Goal: Communication & Community: Answer question/provide support

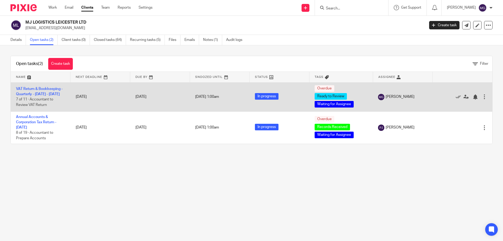
click at [42, 90] on td "VAT Return & Bookkeeping - Quarterly - April - June, 2025 7 of 11 · Accountant …" at bounding box center [41, 96] width 60 height 29
click at [42, 94] on link "VAT Return & Bookkeeping - Quarterly - [DATE] - [DATE]" at bounding box center [39, 91] width 47 height 9
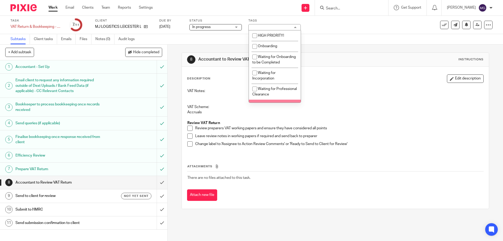
scroll to position [52, 0]
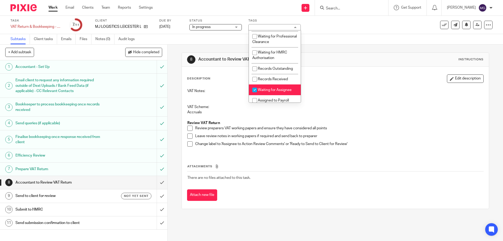
click at [268, 92] on span "Waiting for Assignee" at bounding box center [275, 90] width 34 height 4
checkbox input "false"
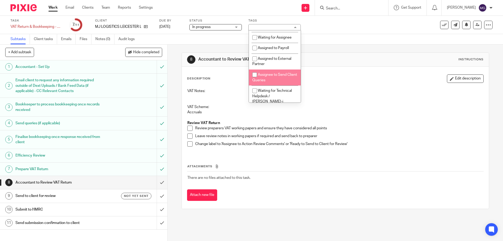
scroll to position [157, 0]
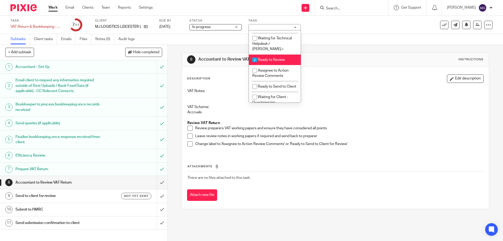
click at [270, 60] on span "Ready to Review" at bounding box center [271, 60] width 27 height 4
checkbox input "false"
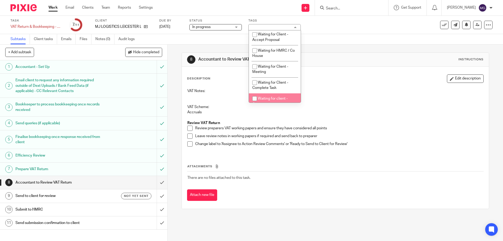
scroll to position [262, 0]
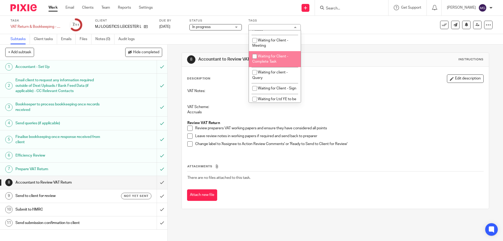
click at [265, 64] on span "Waiting for Client - Complete Task" at bounding box center [270, 59] width 36 height 9
checkbox input "true"
click at [348, 36] on div "Subtasks Client tasks Emails Files Notes (0) Audit logs" at bounding box center [251, 39] width 503 height 10
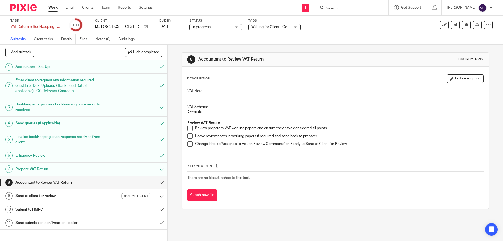
click at [421, 37] on div "Subtasks Client tasks Emails Files Notes (0) Audit logs" at bounding box center [251, 39] width 503 height 10
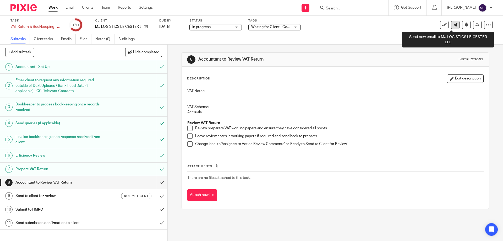
click at [454, 25] on icon at bounding box center [456, 25] width 4 height 4
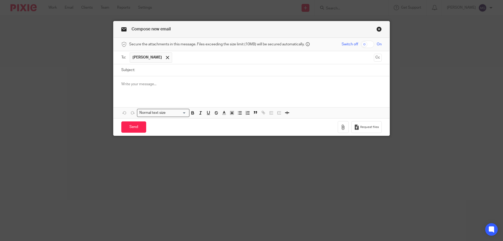
click at [159, 69] on input "Subject:" at bounding box center [260, 70] width 244 height 12
type input "V"
type input "OVERDUE - VAT Query"
click at [121, 86] on p at bounding box center [251, 84] width 261 height 5
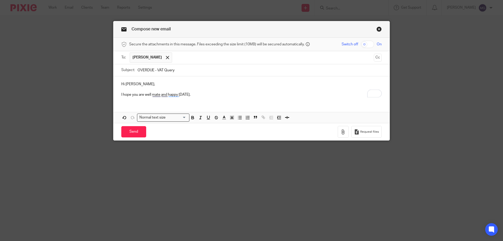
click at [195, 96] on p "I hope you are well mate and happy Friday." at bounding box center [251, 94] width 261 height 5
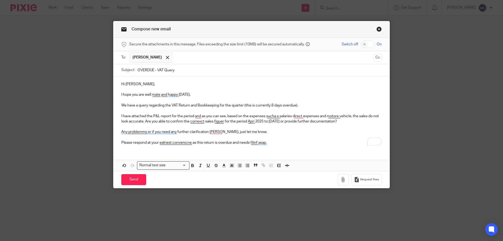
click at [276, 143] on p "Please respond at your ealriest convenicne as this return is overdue and needs …" at bounding box center [251, 142] width 261 height 5
drag, startPoint x: 276, startPoint y: 143, endPoint x: 273, endPoint y: 139, distance: 5.1
click at [273, 139] on div "Hi Mohsin, I hope you are well mate and happy Friday. We have a query regarding…" at bounding box center [251, 112] width 276 height 73
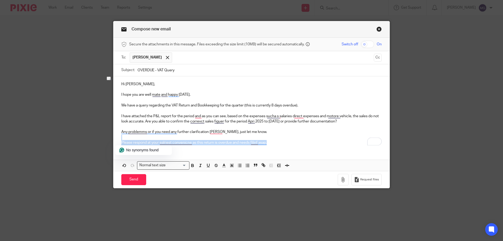
click at [279, 142] on p "Please respond at your ealriest convenicne as this return is overdue and needs …" at bounding box center [251, 142] width 261 height 5
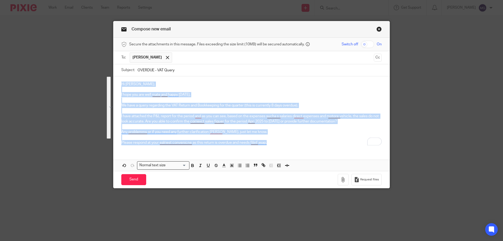
drag, startPoint x: 281, startPoint y: 143, endPoint x: 118, endPoint y: 85, distance: 173.0
click at [118, 85] on div "Hi Mohsin, I hope you are well mate and happy Friday. We have a query regarding…" at bounding box center [251, 112] width 276 height 73
copy div "Hi Mohsin, I hope you are well mate and happy Friday. We have a query regarding…"
click at [247, 148] on div "Hi Mohsin, I hope you are well mate and happy Friday. We have a query regarding…" at bounding box center [251, 112] width 276 height 73
drag, startPoint x: 240, startPoint y: 141, endPoint x: 117, endPoint y: 93, distance: 131.8
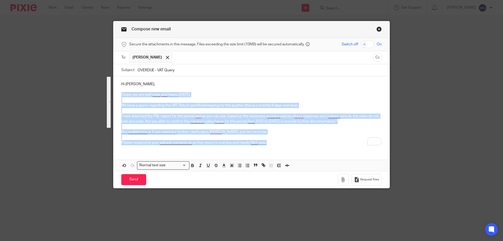
click at [117, 93] on div "Hi Mohsin, I hope you are well mate and happy Friday. We have a query regarding…" at bounding box center [251, 112] width 276 height 73
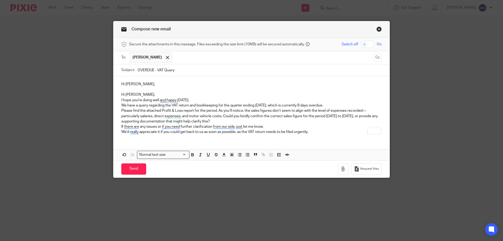
click at [157, 93] on p "Hi Mohsin," at bounding box center [251, 94] width 261 height 5
drag, startPoint x: 142, startPoint y: 94, endPoint x: 115, endPoint y: 92, distance: 27.1
click at [115, 92] on div "Hi Mohsin, Hi Mohsin, I hope you're doing well and happy Friday. We have a quer…" at bounding box center [251, 107] width 276 height 62
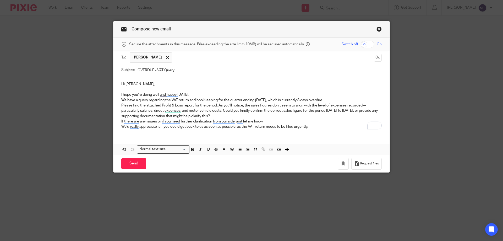
click at [194, 95] on p "I hope you're doing well and happy Friday." at bounding box center [251, 94] width 261 height 5
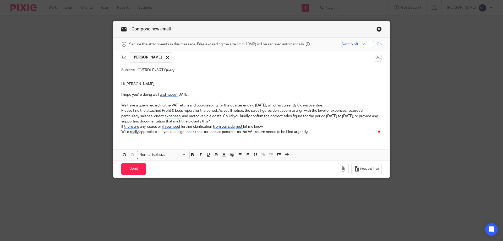
click at [341, 106] on p "We have a query regarding the VAT return and bookkeeping for the quarter ending…" at bounding box center [251, 105] width 261 height 5
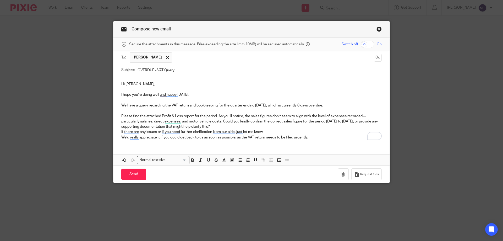
click at [367, 116] on p "Please find the attached Profit & Loss report for the period. As you’ll notice,…" at bounding box center [251, 121] width 261 height 16
click at [234, 128] on p "Please find the attached Profit & Loss report for the period. As you’ll notice,…" at bounding box center [251, 121] width 261 height 16
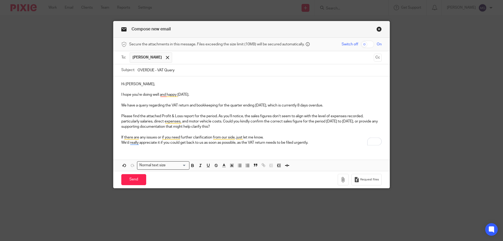
click at [269, 135] on p "If there are any issues or if you need further clarification from our side, jus…" at bounding box center [251, 137] width 261 height 5
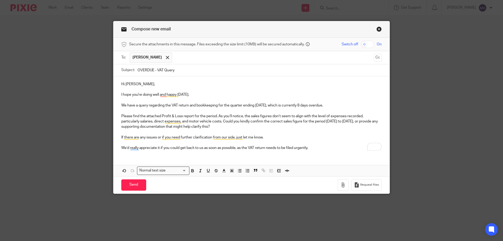
click at [318, 148] on p "We’d really appreciate it if you could get back to us as soon as possible, as t…" at bounding box center [251, 147] width 261 height 5
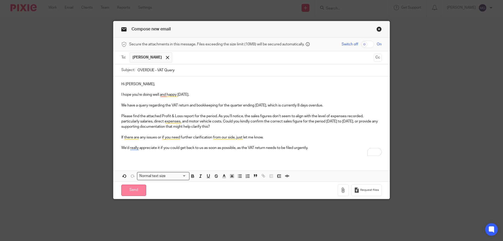
click at [134, 189] on input "Send" at bounding box center [133, 190] width 25 height 11
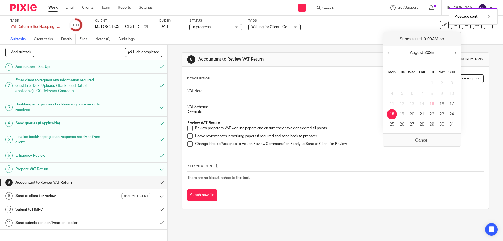
drag, startPoint x: 393, startPoint y: 113, endPoint x: 345, endPoint y: 89, distance: 53.1
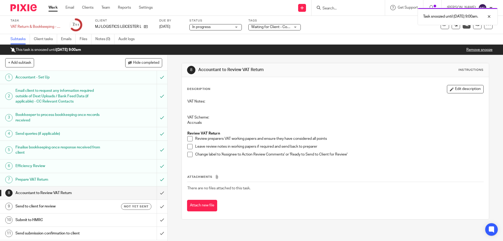
click at [67, 7] on link "Email" at bounding box center [70, 7] width 9 height 5
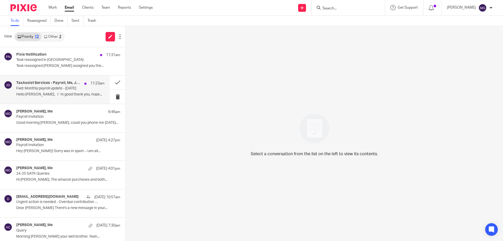
click at [66, 91] on div "TaxAssist Services - Payroll, Me, Jaz [PERSON_NAME] 11:23am Fwd: Monthly payrol…" at bounding box center [60, 90] width 88 height 18
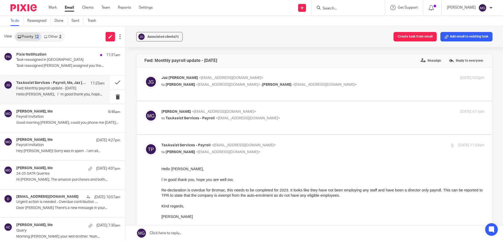
scroll to position [26, 0]
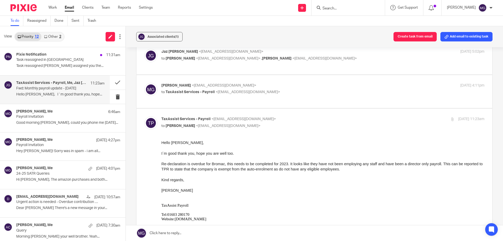
click at [197, 98] on div "[PERSON_NAME] <[EMAIL_ADDRESS][DOMAIN_NAME]> to TaxAssist Services - Payroll <[…" at bounding box center [314, 92] width 340 height 18
click at [198, 90] on span "TaxAssist Services - Payroll" at bounding box center [190, 92] width 49 height 4
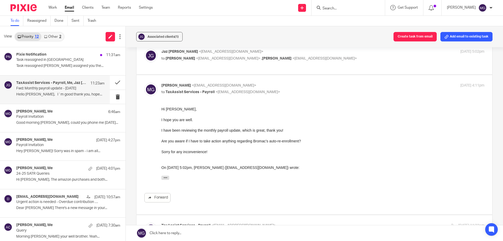
scroll to position [0, 0]
click at [198, 89] on div "[PERSON_NAME] <[EMAIL_ADDRESS][DOMAIN_NAME]> to TaxAssist Services - Payroll <[…" at bounding box center [268, 89] width 215 height 12
checkbox input "false"
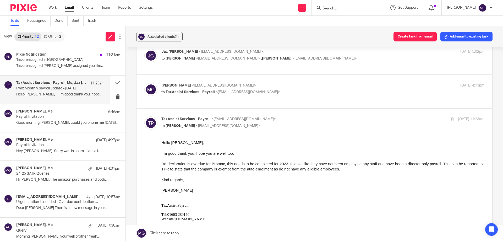
click at [234, 56] on p "to [PERSON_NAME] <[EMAIL_ADDRESS][DOMAIN_NAME]> , [PERSON_NAME] <[EMAIL_ADDRESS…" at bounding box center [268, 59] width 215 height 6
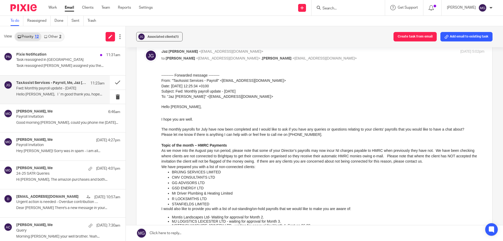
click at [234, 56] on p "to [PERSON_NAME] <[EMAIL_ADDRESS][DOMAIN_NAME]> , [PERSON_NAME] <[EMAIL_ADDRESS…" at bounding box center [268, 59] width 215 height 6
checkbox input "false"
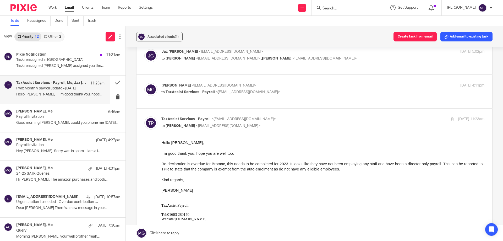
click at [341, 9] on input "Search" at bounding box center [345, 8] width 47 height 5
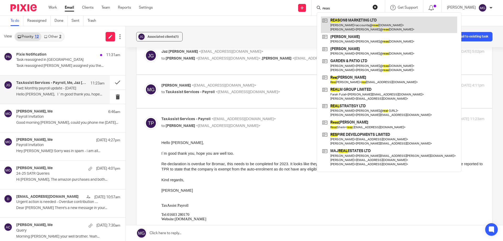
type input "reas"
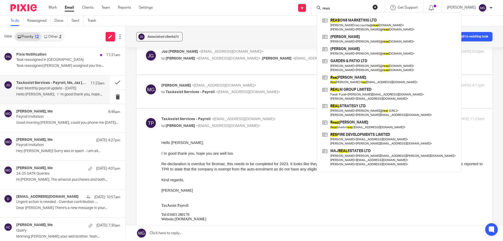
drag, startPoint x: 662, startPoint y: 276, endPoint x: 193, endPoint y: 178, distance: 478.8
click at [193, 178] on p "Kind regards," at bounding box center [322, 179] width 323 height 5
click at [205, 166] on span "Re-declaration is overdue for Bromac, this needs to be completed for 2023. It l…" at bounding box center [321, 166] width 321 height 9
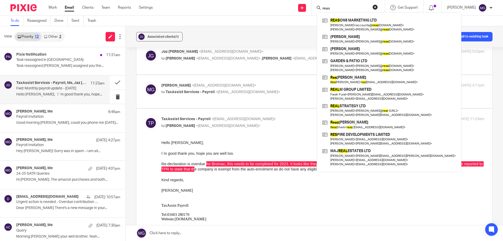
click at [378, 7] on button "reset" at bounding box center [375, 6] width 5 height 5
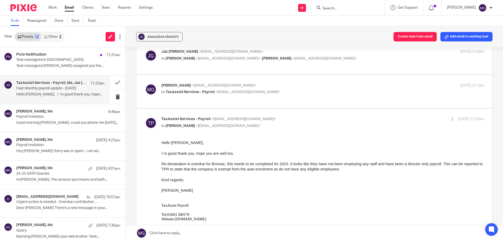
click at [183, 158] on p at bounding box center [322, 158] width 323 height 5
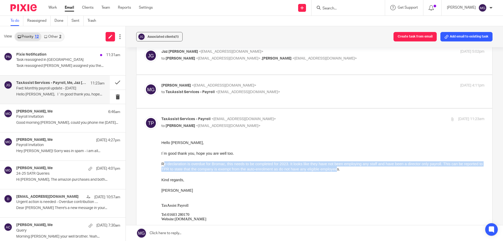
drag, startPoint x: 162, startPoint y: 162, endPoint x: 342, endPoint y: 171, distance: 180.0
click at [342, 171] on span "Re-declaration is overdue for Bromac, this needs to be completed for 2023. It l…" at bounding box center [321, 166] width 321 height 9
click at [221, 163] on span "Re-declaration is overdue for Bromac, this needs to be completed for 2023. It l…" at bounding box center [321, 166] width 321 height 9
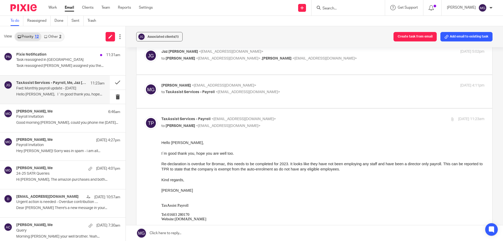
drag, startPoint x: 320, startPoint y: 301, endPoint x: 363, endPoint y: 173, distance: 135.0
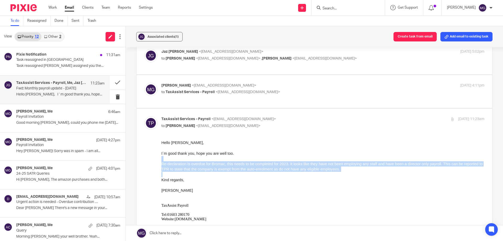
drag, startPoint x: 335, startPoint y: 170, endPoint x: 318, endPoint y: 301, distance: 131.9
click html "Hello [PERSON_NAME], I`m good thank you, hope you are well too. Re-declaration …"
copy div "Re-declaration is overdue for Bromac, this needs to be completed for 2023. It l…"
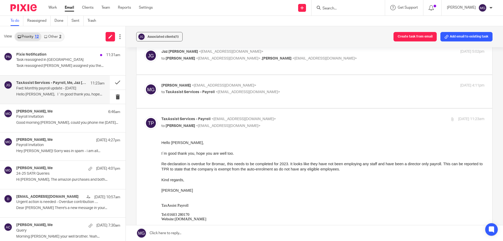
click at [377, 193] on p "Anna" at bounding box center [322, 190] width 323 height 5
click at [199, 53] on span "<jazgrewal@taxassist.co.uk>" at bounding box center [231, 52] width 64 height 4
checkbox input "true"
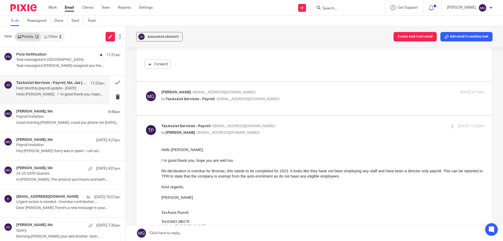
scroll to position [367, 0]
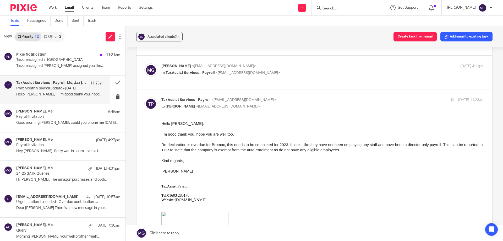
click at [270, 63] on p "Mason Graves <mgraves@taxassist.co.uk>" at bounding box center [268, 66] width 215 height 6
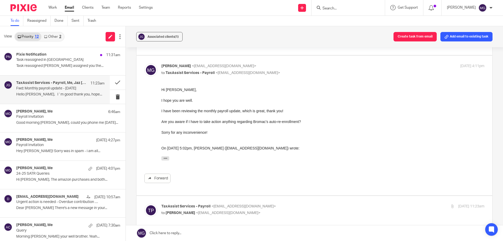
scroll to position [0, 0]
click at [270, 66] on p "Mason Graves <mgraves@taxassist.co.uk>" at bounding box center [268, 66] width 215 height 6
checkbox input "false"
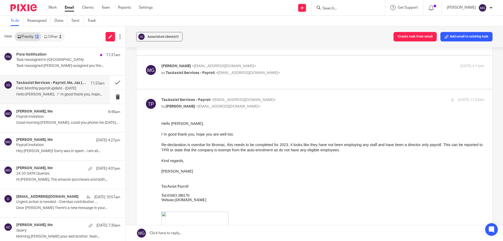
drag, startPoint x: 322, startPoint y: 266, endPoint x: 339, endPoint y: 149, distance: 118.4
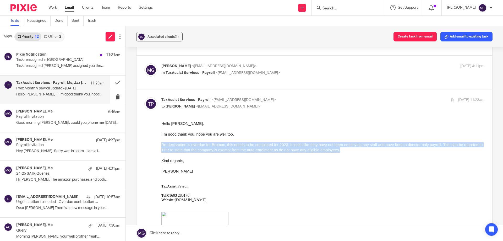
drag, startPoint x: 351, startPoint y: 150, endPoint x: 148, endPoint y: 143, distance: 203.5
click html "Hello Mason, I`m good thank you, hope you are well too. Re-declaration is overd…"
copy span "Re-declaration is overdue for Bromac, this needs to be completed for 2023. It l…"
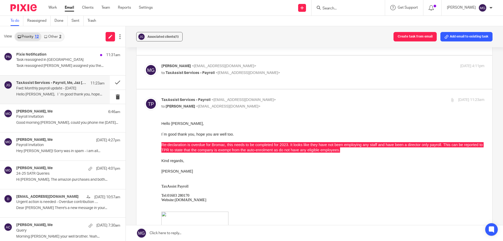
click at [352, 6] on form at bounding box center [350, 7] width 56 height 7
click at [346, 9] on input "Search" at bounding box center [345, 8] width 47 height 5
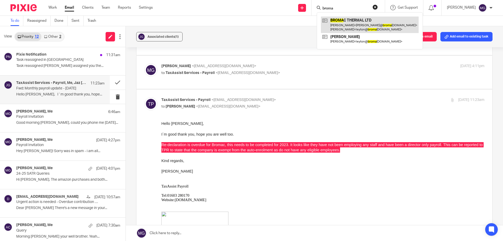
type input "broma"
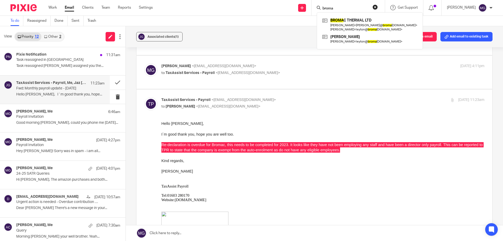
click at [193, 232] on link at bounding box center [314, 233] width 377 height 16
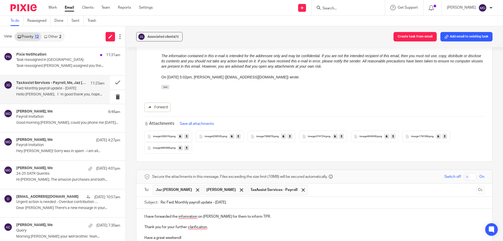
scroll to position [760, 0]
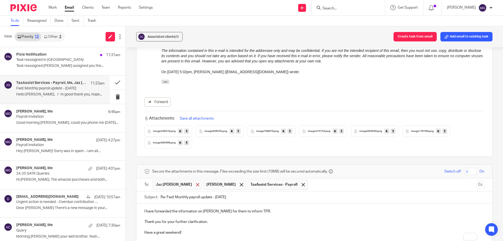
click at [196, 184] on span at bounding box center [197, 184] width 3 height 3
click at [180, 184] on span "Jaz [PERSON_NAME]" at bounding box center [174, 184] width 36 height 5
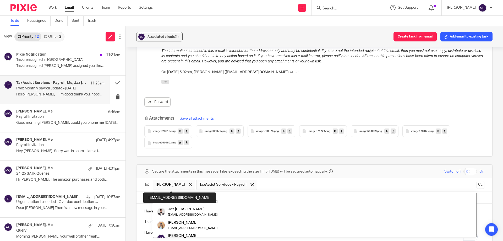
click at [189, 185] on span at bounding box center [190, 184] width 3 height 3
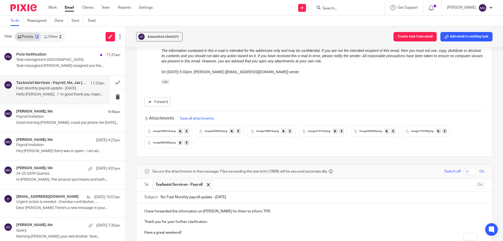
scroll to position [865, 0]
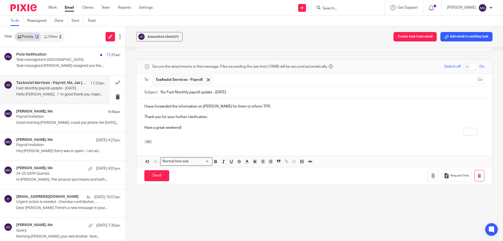
click at [221, 106] on p "I have forwarded the information on Anna for them to inform TPR." at bounding box center [314, 106] width 340 height 5
click at [161, 174] on input "Send" at bounding box center [156, 175] width 25 height 11
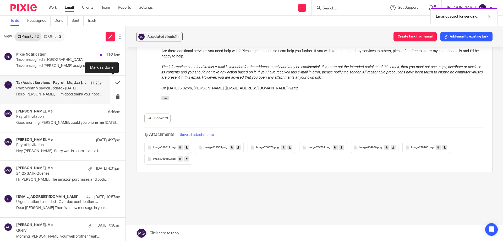
click at [114, 83] on button at bounding box center [118, 82] width 16 height 14
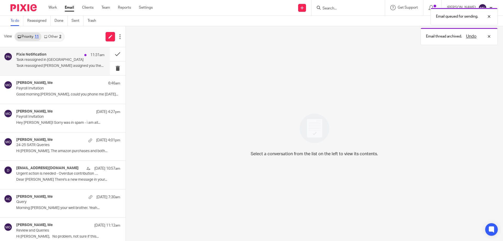
click at [39, 65] on p "Task reassigned Fatema Topia assigned you the..." at bounding box center [60, 66] width 88 height 4
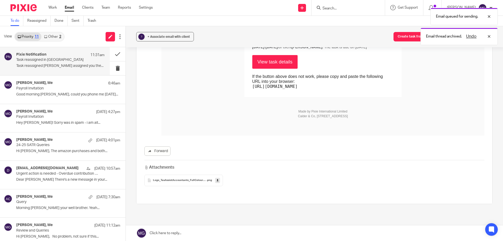
scroll to position [26, 0]
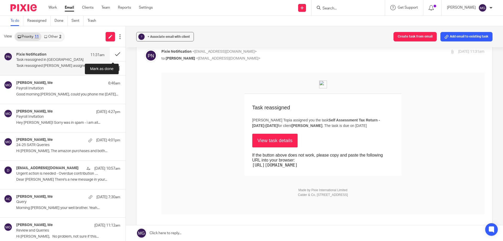
click at [114, 55] on button at bounding box center [118, 54] width 16 height 14
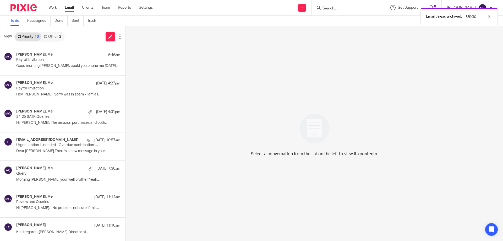
click at [55, 36] on link "Other 2" at bounding box center [52, 36] width 22 height 8
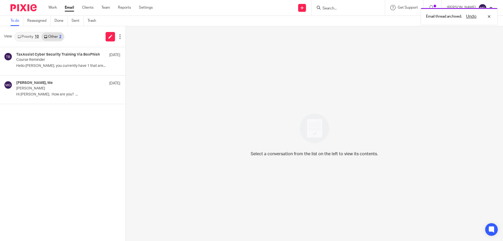
click at [35, 35] on link "Priority 10" at bounding box center [28, 36] width 26 height 8
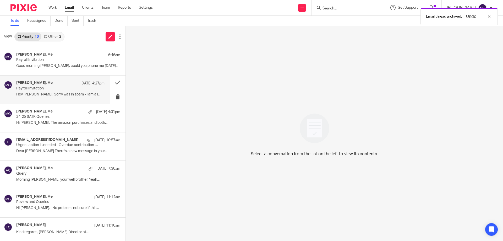
click at [54, 82] on div "Vanraj Rajshakha, Me 14 Aug 4:27pm" at bounding box center [60, 83] width 88 height 5
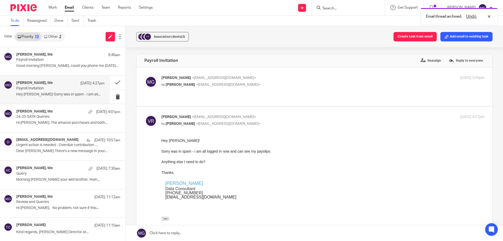
scroll to position [0, 0]
click at [203, 236] on link at bounding box center [314, 233] width 377 height 16
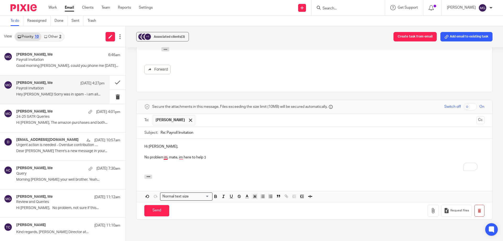
click at [166, 155] on p "No problem m, mate, im here to help :)" at bounding box center [314, 157] width 340 height 5
click at [165, 165] on p "To enrich screen reader interactions, please activate Accessibility in Grammarl…" at bounding box center [314, 167] width 340 height 5
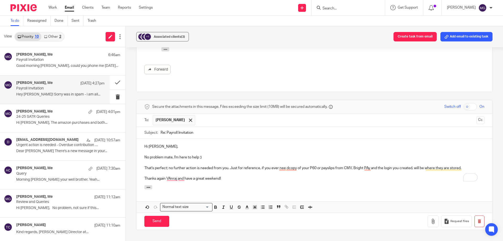
click at [229, 165] on p "That's perfect; no further action is needed from you. Just for reference, if yo…" at bounding box center [314, 167] width 340 height 5
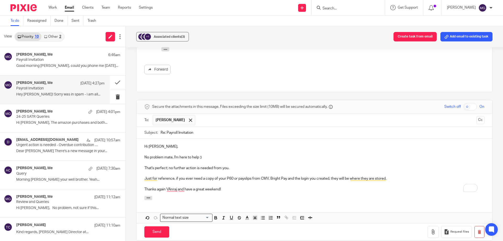
click at [292, 182] on div "Hi Vanraj, No problem mate, I'm here to help :) That's perfect; no further acti…" at bounding box center [315, 167] width 356 height 57
drag, startPoint x: 281, startPoint y: 183, endPoint x: 330, endPoint y: 176, distance: 49.4
click at [330, 176] on div "Hi Vanraj, No problem mate, I'm here to help :) That's perfect; no further acti…" at bounding box center [315, 167] width 356 height 57
click at [170, 187] on p "Thanks again, VAnraj and have a great weekend!" at bounding box center [314, 189] width 340 height 5
click at [247, 187] on p "Thanks again Vanraj, and have a great weekend!" at bounding box center [314, 189] width 340 height 5
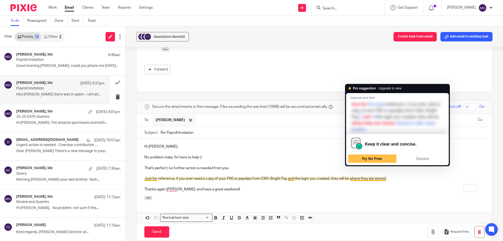
click at [298, 187] on p "Thanks again Vanraj, and have a great weekend!" at bounding box center [314, 189] width 340 height 5
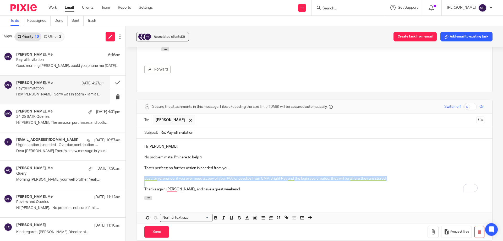
drag, startPoint x: 388, startPoint y: 172, endPoint x: 143, endPoint y: 169, distance: 245.3
click at [143, 169] on div "Hi Vanraj, No problem mate, I'm here to help :) That's perfect; no further acti…" at bounding box center [315, 167] width 356 height 57
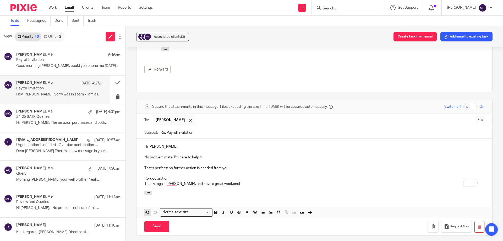
click at [145, 210] on icon "button" at bounding box center [147, 212] width 5 height 5
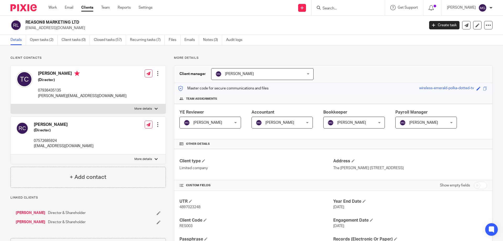
click at [91, 58] on p "Client contacts" at bounding box center [87, 58] width 155 height 4
click at [48, 40] on link "Open tasks (2)" at bounding box center [44, 40] width 28 height 10
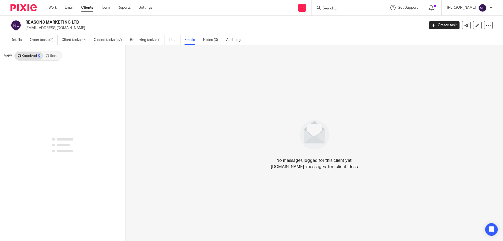
click at [152, 40] on link "Recurring tasks (7)" at bounding box center [147, 40] width 35 height 10
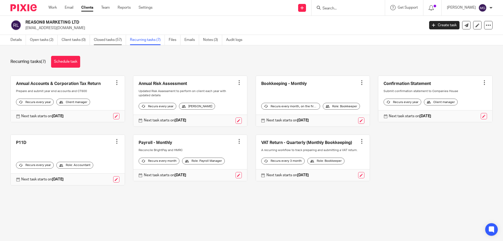
click at [106, 40] on link "Closed tasks (57)" at bounding box center [110, 40] width 32 height 10
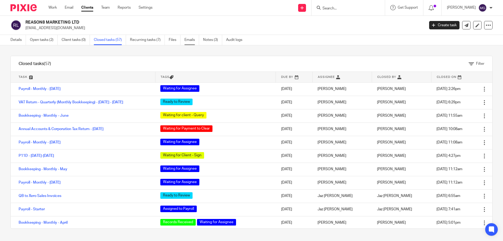
click at [192, 40] on link "Emails" at bounding box center [192, 40] width 15 height 10
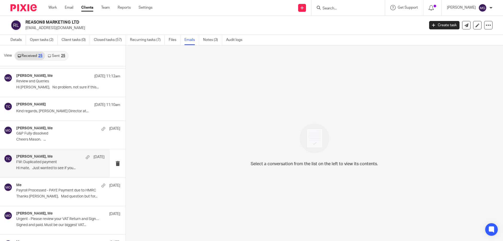
scroll to position [157, 0]
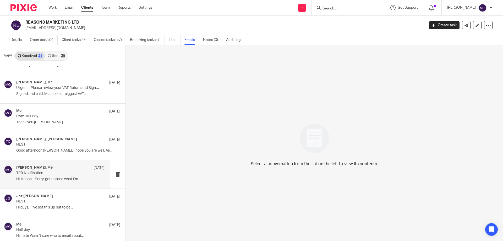
click at [69, 180] on p "﻿Hi [PERSON_NAME], Sorry, got no idea what I’m..." at bounding box center [60, 179] width 88 height 4
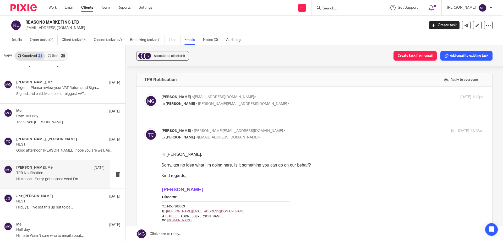
scroll to position [0, 0]
drag, startPoint x: 198, startPoint y: 114, endPoint x: 200, endPoint y: 110, distance: 4.1
click at [199, 111] on div "Mason Graves <mgraves@taxassist.co.uk> to Thomas Clarke <tom@reason8agency.co.u…" at bounding box center [315, 102] width 356 height 33
click at [210, 104] on span "<tom@reason8agency.co.uk>" at bounding box center [242, 104] width 93 height 4
checkbox input "true"
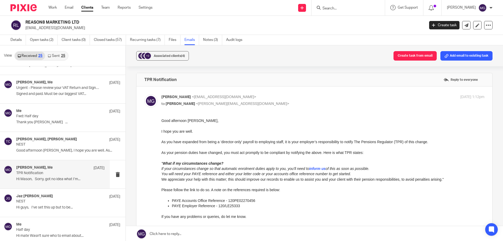
drag, startPoint x: 262, startPoint y: 106, endPoint x: 210, endPoint y: 116, distance: 52.3
click at [245, 156] on p at bounding box center [322, 157] width 323 height 5
click at [317, 170] on em "inform us" at bounding box center [317, 168] width 17 height 4
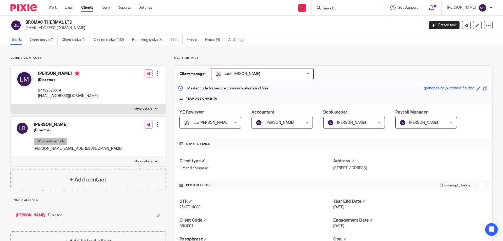
click at [258, 162] on h4 "Client type" at bounding box center [257, 161] width 154 height 6
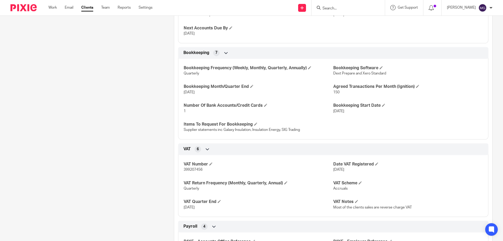
scroll to position [432, 0]
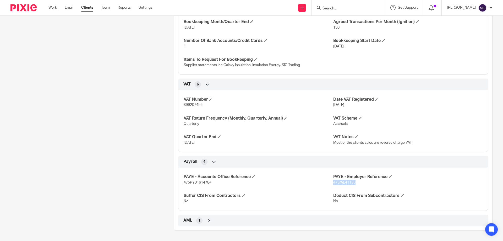
drag, startPoint x: 356, startPoint y: 183, endPoint x: 331, endPoint y: 183, distance: 25.4
click at [333, 183] on p "475/AE41136" at bounding box center [408, 182] width 150 height 5
copy span "475/AE41136"
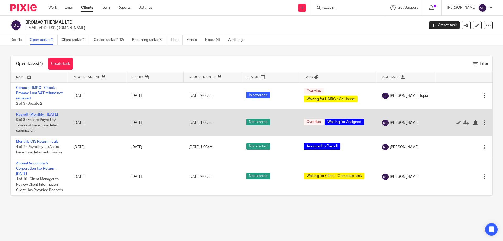
click at [42, 114] on link "Payroll - Monthly - [DATE]" at bounding box center [37, 115] width 42 height 4
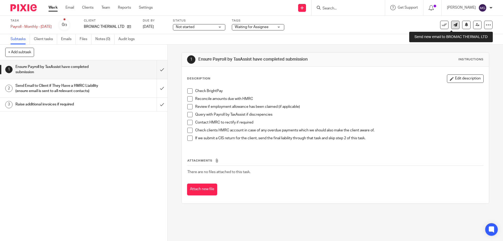
click at [454, 25] on icon at bounding box center [456, 25] width 4 height 4
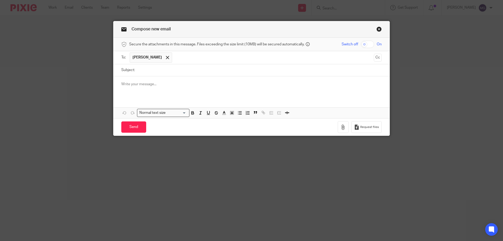
click at [127, 98] on div "Attachments Normal text size Loading... Remove Edit" at bounding box center [251, 97] width 276 height 42
click at [142, 91] on div at bounding box center [251, 86] width 276 height 20
click at [182, 57] on input "text" at bounding box center [273, 57] width 197 height 10
click at [168, 89] on div "Hi Leyton/Leann" at bounding box center [251, 86] width 276 height 20
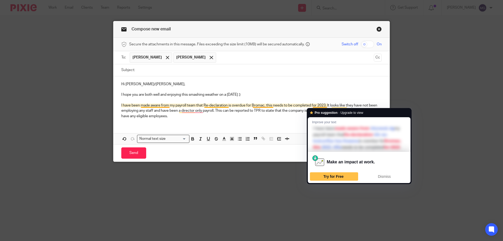
click at [250, 110] on p "I have been made aware from my payroll team that Re-declaration is overdue for …" at bounding box center [251, 111] width 261 height 16
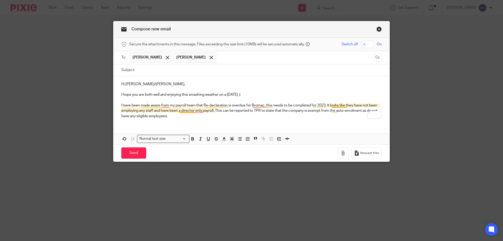
click at [331, 104] on p "I have been made aware from my payroll team that Re-declaration is overdue for …" at bounding box center [251, 111] width 261 height 16
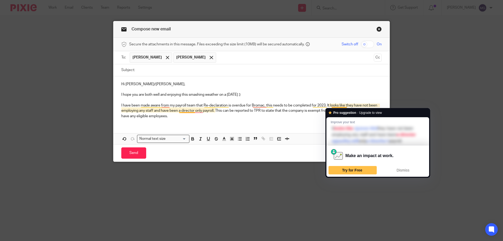
click at [341, 105] on p "I have been made aware from my payroll team that Re-declaration is overdue for …" at bounding box center [251, 111] width 261 height 16
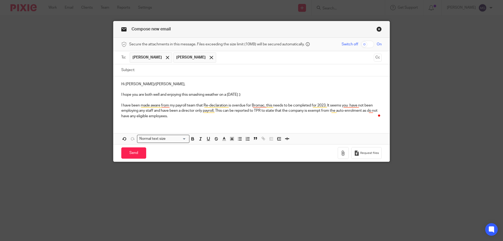
click at [225, 111] on p "I have been made aware from my payroll team that Re-declaration is overdue for …" at bounding box center [251, 111] width 261 height 16
click at [222, 111] on p "I have been made aware from my payroll team that Re-declaration is overdue for …" at bounding box center [251, 111] width 261 height 16
click at [220, 111] on p "I have been made aware from my payroll team that Re-declaration is overdue for …" at bounding box center [251, 111] width 261 height 16
click at [223, 112] on p "I have been made aware from my payroll team that Re-declaration is overdue for …" at bounding box center [251, 111] width 261 height 16
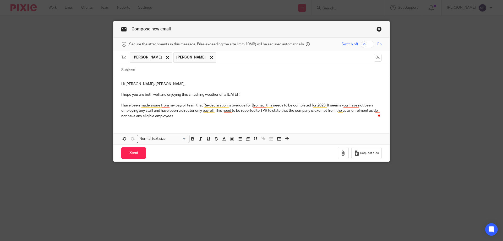
click at [201, 116] on p "I have been made aware from my payroll team that Re-declaration is overdue for …" at bounding box center [251, 111] width 261 height 16
click at [188, 118] on div "Hi Leyton/Leanne, I hope you are both well and enjoying this smashing weather o…" at bounding box center [251, 99] width 276 height 46
click at [250, 120] on div "Hi Leyton/Leanne, I hope you are both well and enjoying this smashing weather o…" at bounding box center [251, 99] width 276 height 46
click at [237, 116] on p "I have been made aware by my payroll team that Re-declaration is overdue for Br…" at bounding box center [251, 111] width 261 height 16
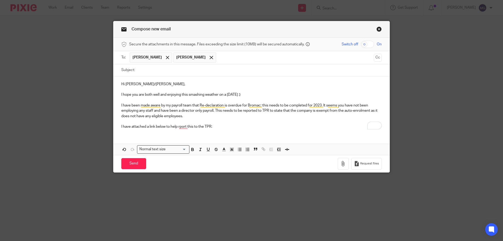
click at [122, 131] on div "Hi Leyton/Leanne, I hope you are both well and enjoying this smashing weather o…" at bounding box center [251, 104] width 276 height 57
click at [230, 133] on div "Hi Leyton/Leanne, I hope you are both well and enjoying this smashing weather o…" at bounding box center [251, 104] width 276 height 57
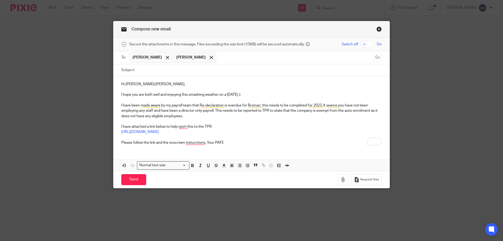
click at [224, 144] on p "Please follow the link and the onscreen insturctions. Your PAYE" at bounding box center [251, 142] width 261 height 5
click at [253, 142] on p "Please follow the link and the onscreen insturctions. Your PAYE reference" at bounding box center [251, 142] width 261 height 5
click at [248, 145] on p "Please follow the link and the onscreen insturctions. Your PAYE reference" at bounding box center [251, 142] width 261 height 5
click at [247, 143] on p "Please follow the link and the onscreen insturctions. Your PAYE reference" at bounding box center [251, 142] width 261 height 5
click at [257, 146] on div "Hi Leyton/Leanne, I hope you are both well and enjoying this smashing weather o…" at bounding box center [251, 112] width 276 height 73
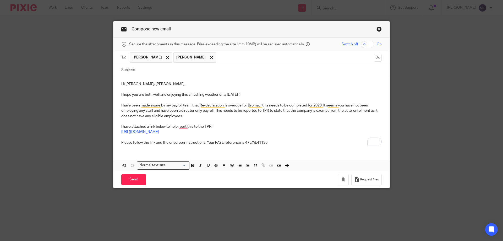
click at [207, 140] on p "Please follow the link and the onscreen instructions. Your PAYE reference is 47…" at bounding box center [251, 142] width 261 height 5
click at [207, 142] on p "Please follow the link and the onscreen instructions. Your PAYE reference is 47…" at bounding box center [251, 142] width 261 height 5
click at [205, 142] on p "Please follow the link and the onscreen instructions. Your PAYE reference is 47…" at bounding box center [251, 142] width 261 height 5
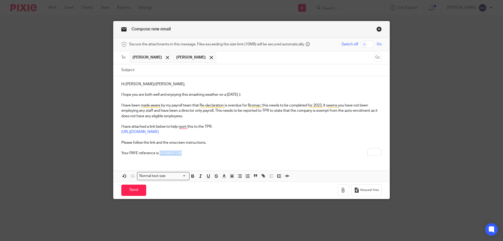
drag, startPoint x: 185, startPoint y: 154, endPoint x: 158, endPoint y: 152, distance: 27.1
click at [158, 152] on p "Your PAYE reference is 475/AE41136" at bounding box center [251, 152] width 261 height 5
click at [191, 155] on p "Your PAYE reference is 475/AE41136" at bounding box center [251, 152] width 261 height 5
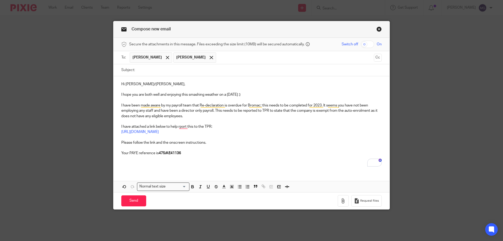
click at [167, 154] on strong "475/AE41136" at bounding box center [170, 153] width 22 height 4
click at [165, 161] on p "To enrich screen reader interactions, please activate Accessibility in Grammarl…" at bounding box center [251, 163] width 261 height 5
click at [124, 163] on p "You can use the above detail to help when it asks for detail." at bounding box center [251, 163] width 261 height 5
click at [123, 163] on p "You can use the above detail to help when it asks for detail." at bounding box center [251, 163] width 261 height 5
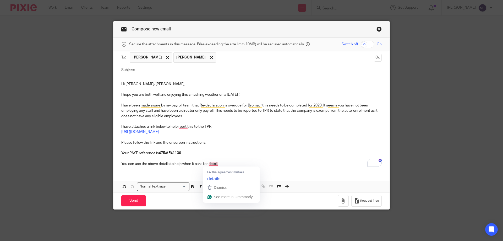
click at [165, 165] on p "You can use the above details to help when it asks for detail." at bounding box center [251, 163] width 261 height 5
click at [247, 164] on p "You can use the above information to help when it asks for detail." at bounding box center [251, 163] width 261 height 5
click at [231, 163] on p "You can use the above information to help when it asks for details." at bounding box center [251, 163] width 261 height 5
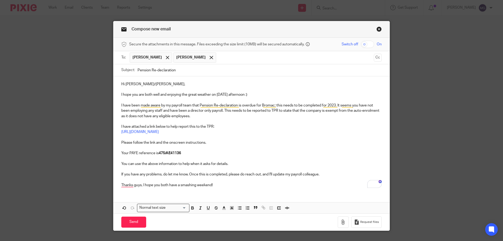
click at [319, 177] on p "If you have any problems, do let me know. Once this is completed, please do rea…" at bounding box center [251, 174] width 261 height 5
click at [187, 121] on p "To enrich screen reader interactions, please activate Accessibility in Grammarl…" at bounding box center [251, 121] width 261 height 5
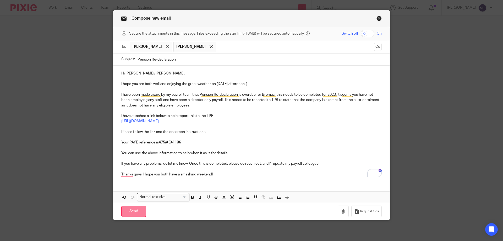
click at [133, 211] on input "Send" at bounding box center [133, 211] width 25 height 11
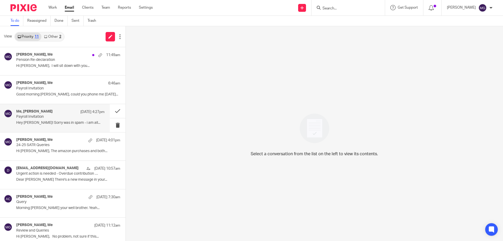
click at [47, 122] on p "Hey [PERSON_NAME]! Sorry was in spam - i am all..." at bounding box center [60, 123] width 88 height 4
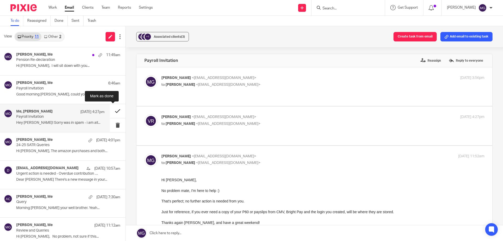
click at [116, 112] on button at bounding box center [118, 111] width 16 height 14
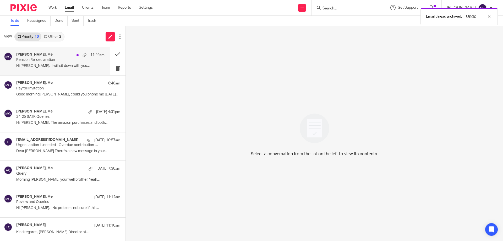
click at [51, 61] on p "Pension Re-declaration" at bounding box center [51, 60] width 71 height 4
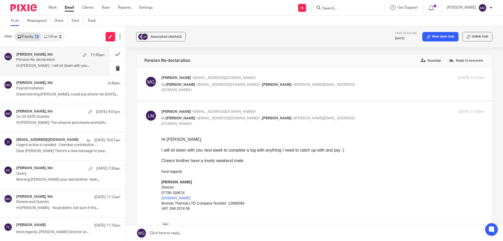
click at [225, 229] on link at bounding box center [314, 233] width 377 height 16
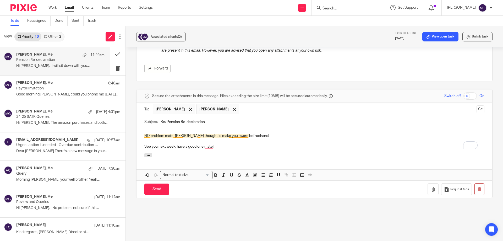
click at [149, 135] on p "NO problem mate, jusyt thought id make you aware befroehand!" at bounding box center [314, 135] width 340 height 5
click at [176, 145] on p "See you next week, have a good one mate!" at bounding box center [314, 146] width 340 height 5
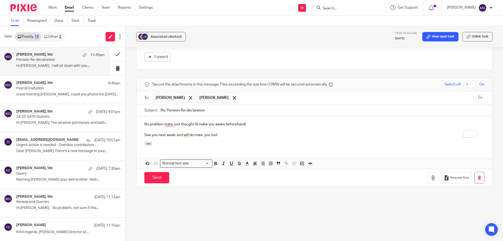
scroll to position [407, 0]
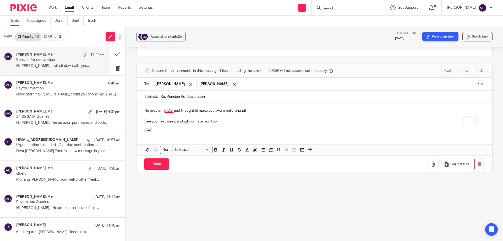
click at [169, 111] on p "No problem mate, just thought I'd make you aware beforehand!" at bounding box center [314, 110] width 340 height 5
click at [231, 119] on p "See you next week, and will do mate, you too!" at bounding box center [314, 121] width 340 height 5
click at [240, 126] on div "No problem Leyton, just thought I'd make you aware beforehand! See you next wee…" at bounding box center [315, 115] width 356 height 25
click at [158, 172] on div "Send You have unsaved changes Request files" at bounding box center [315, 163] width 356 height 17
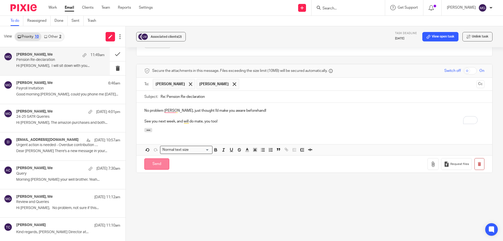
click at [157, 167] on input "Send" at bounding box center [156, 163] width 25 height 11
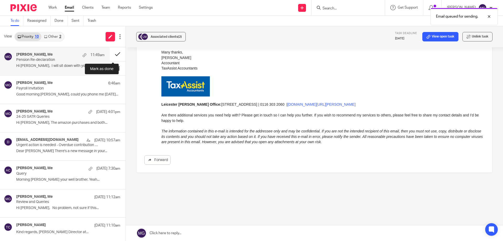
scroll to position [290, 0]
click at [117, 54] on button at bounding box center [118, 54] width 16 height 14
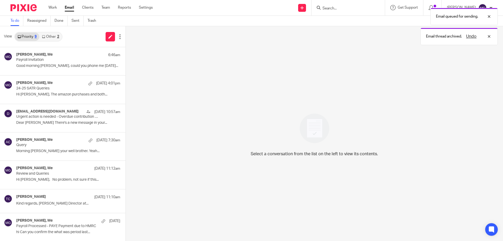
click at [48, 37] on link "Other 2" at bounding box center [50, 36] width 22 height 8
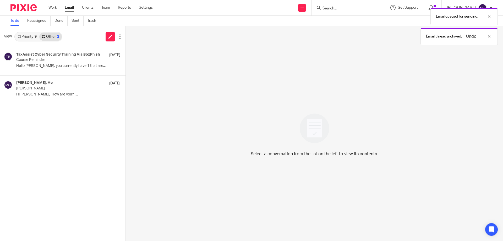
click at [29, 38] on link "Priority 9" at bounding box center [27, 36] width 24 height 8
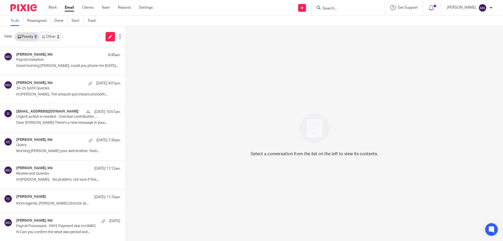
click at [68, 43] on div "View Priority 9 Other 2" at bounding box center [63, 36] width 126 height 21
click at [52, 87] on p "24-25 SATR Queries" at bounding box center [51, 88] width 71 height 4
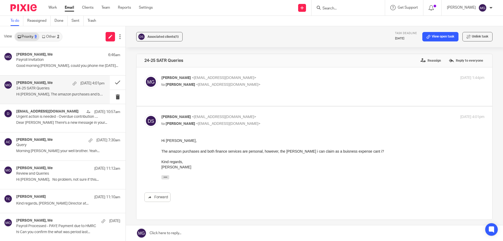
scroll to position [0, 0]
click at [46, 38] on link "Other 2" at bounding box center [50, 36] width 22 height 8
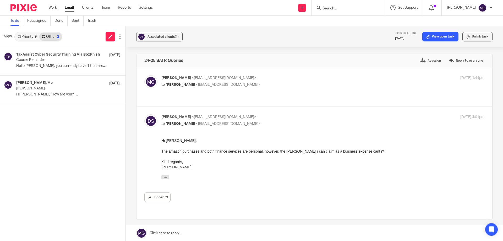
click at [32, 37] on link "Priority 9" at bounding box center [27, 36] width 24 height 8
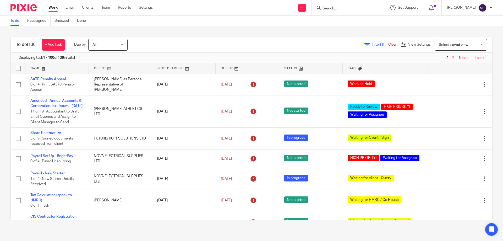
click at [28, 66] on link at bounding box center [56, 68] width 63 height 10
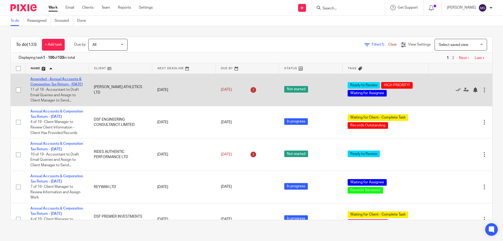
drag, startPoint x: 55, startPoint y: 87, endPoint x: 44, endPoint y: 86, distance: 10.8
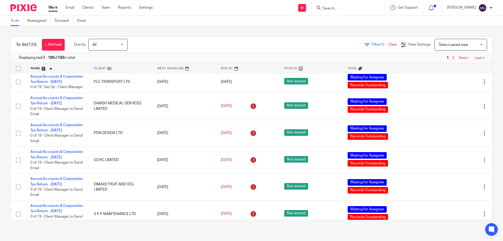
scroll to position [708, 0]
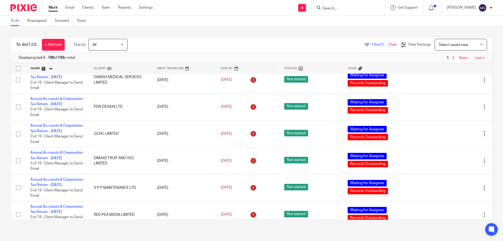
click at [227, 27] on div "To do (133) + Add task Due by All All [DATE] [DATE] This week Next week This mo…" at bounding box center [251, 128] width 503 height 204
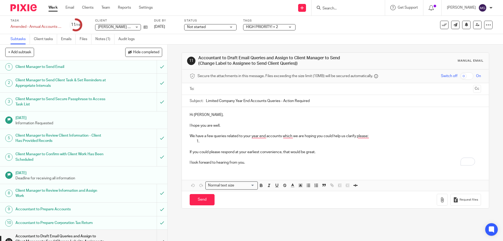
click at [370, 35] on div "Subtasks Client tasks Emails Files Notes (1) Audit logs" at bounding box center [251, 39] width 503 height 10
click at [35, 28] on div "Amended - Annual Accounts & Corporation Tax Return - [DATE] Save Amended - Annu…" at bounding box center [36, 26] width 52 height 5
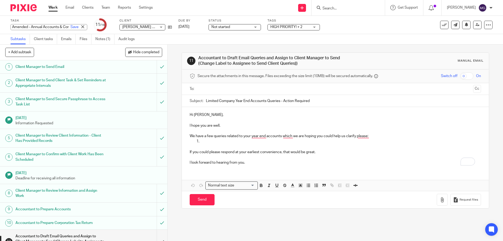
click at [34, 28] on input "Amended - Annual Accounts & Corporation Tax Return - [DATE]" at bounding box center [48, 27] width 77 height 6
drag, startPoint x: 34, startPoint y: 26, endPoint x: 104, endPoint y: 26, distance: 69.5
click at [104, 26] on div "Task Amended - Annual Accounts & Corporation Tax Return - [DATE] Save Amended -…" at bounding box center [211, 25] width 402 height 13
click at [43, 25] on input "Amended - Annual Accounts & Corporation Tax Return - December 31, 2023" at bounding box center [48, 27] width 77 height 6
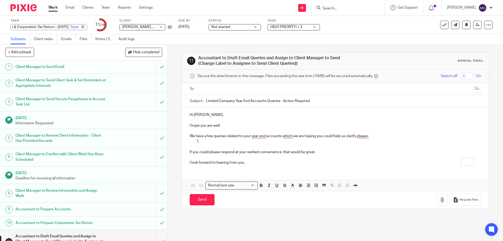
drag, startPoint x: 40, startPoint y: 26, endPoint x: 58, endPoint y: 19, distance: 20.2
click at [51, 27] on input "Amended - Annual Accounts & Corporation Tax Return - December 31, 2023" at bounding box center [48, 27] width 77 height 6
click at [109, 38] on link "Notes (1)" at bounding box center [104, 39] width 19 height 10
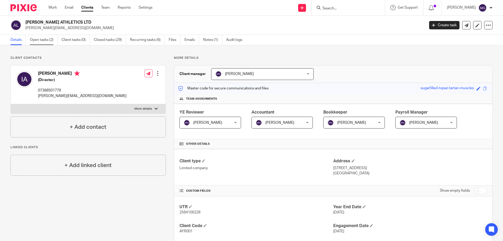
click at [48, 38] on link "Open tasks (2)" at bounding box center [44, 40] width 28 height 10
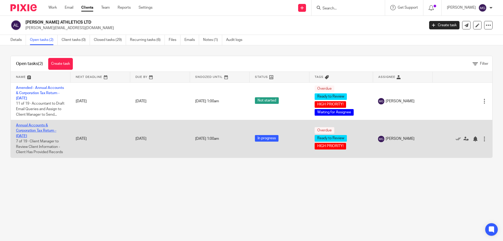
click at [44, 138] on link "Annual Accounts & Corporation Tax Return - [DATE]" at bounding box center [36, 130] width 40 height 14
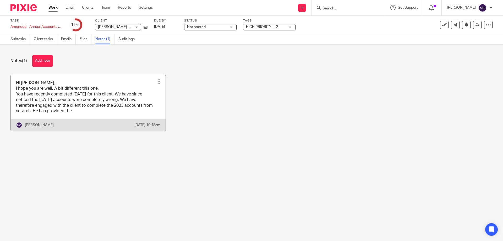
click at [56, 94] on link at bounding box center [88, 103] width 155 height 56
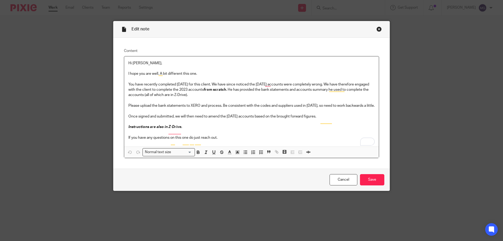
click at [377, 29] on div "Close this dialog window" at bounding box center [379, 28] width 5 height 5
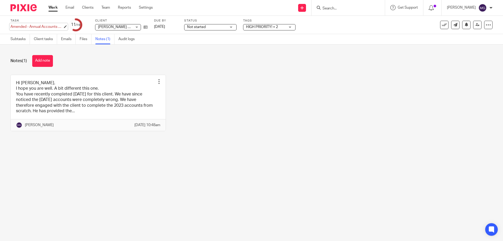
click at [45, 25] on div "Amended - Annual Accounts & Corporation Tax Return - [DATE] Save Amended - Annu…" at bounding box center [36, 26] width 52 height 5
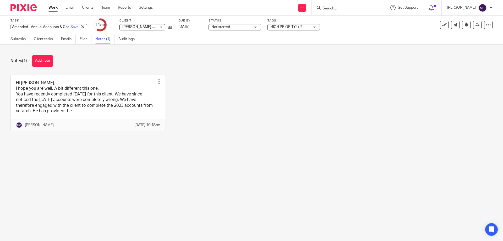
click at [44, 25] on input "Amended - Annual Accounts & Corporation Tax Return - December 31, 2023" at bounding box center [48, 27] width 77 height 6
drag, startPoint x: 44, startPoint y: 26, endPoint x: 157, endPoint y: 27, distance: 113.0
click at [157, 25] on div "Task Amended - Annual Accounts & Corporation Tax Return - December 31, 2023 Sav…" at bounding box center [211, 25] width 402 height 13
drag, startPoint x: 205, startPoint y: 67, endPoint x: 208, endPoint y: 64, distance: 3.2
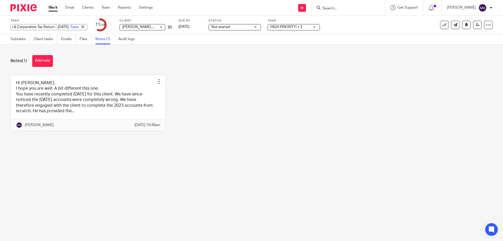
click at [207, 66] on div "Notes (1) Add note" at bounding box center [251, 61] width 482 height 12
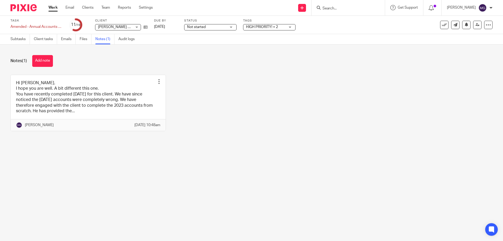
drag, startPoint x: 284, startPoint y: 104, endPoint x: 281, endPoint y: 97, distance: 7.5
click at [283, 100] on div "Hi Punit, I hope you are well. A bit different this one. You have recently comp…" at bounding box center [247, 107] width 490 height 64
click at [28, 40] on link "Subtasks" at bounding box center [19, 39] width 19 height 10
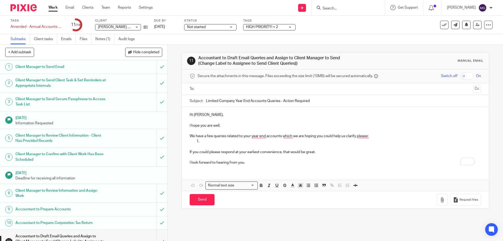
scroll to position [79, 0]
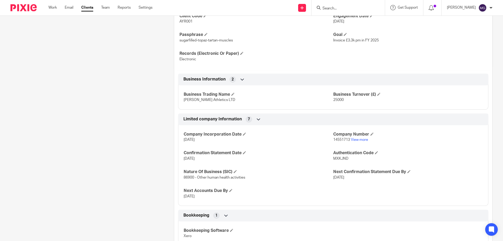
scroll to position [262, 0]
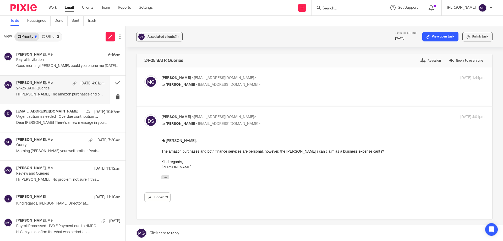
click at [47, 38] on link "Other 2" at bounding box center [50, 36] width 22 height 8
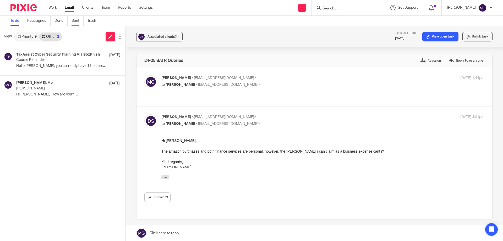
click at [74, 21] on link "Sent" at bounding box center [78, 21] width 12 height 10
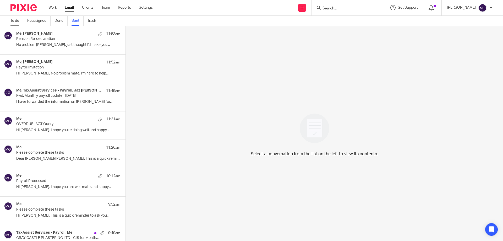
click at [12, 20] on link "To do" at bounding box center [16, 21] width 13 height 10
